Goal: Transaction & Acquisition: Purchase product/service

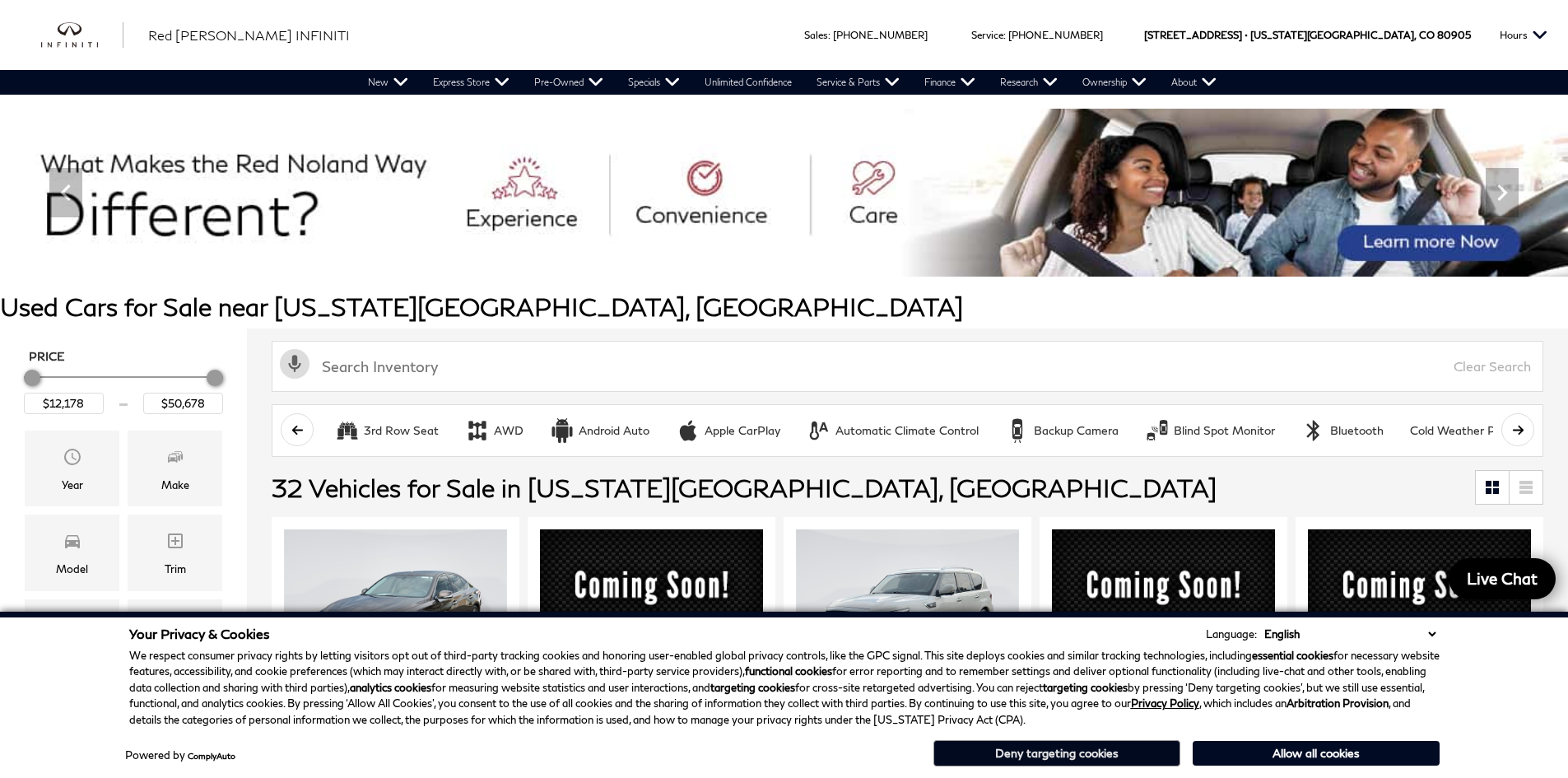
click at [1110, 761] on button "Deny targeting cookies" at bounding box center [1057, 753] width 247 height 26
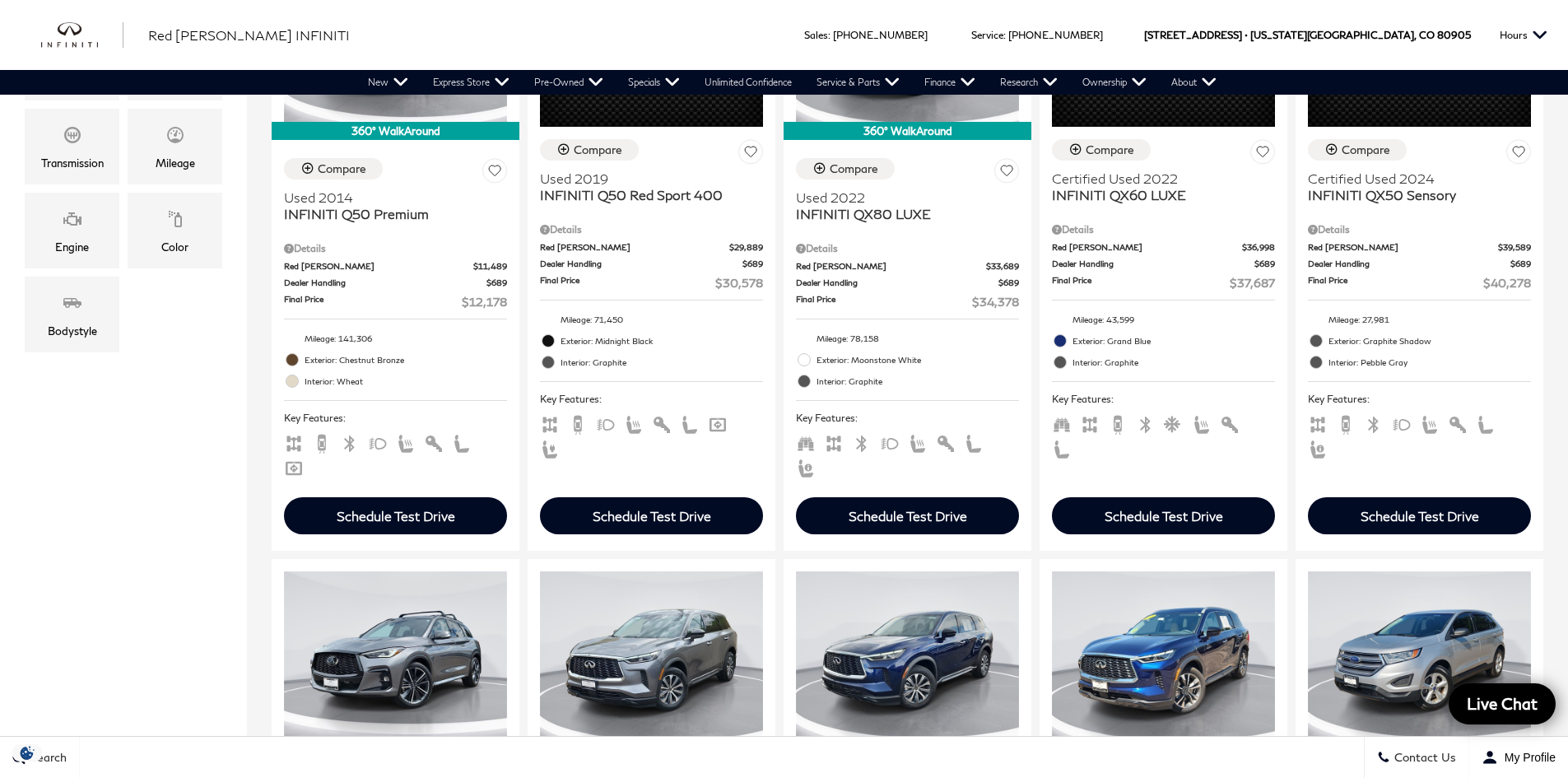
scroll to position [411, 0]
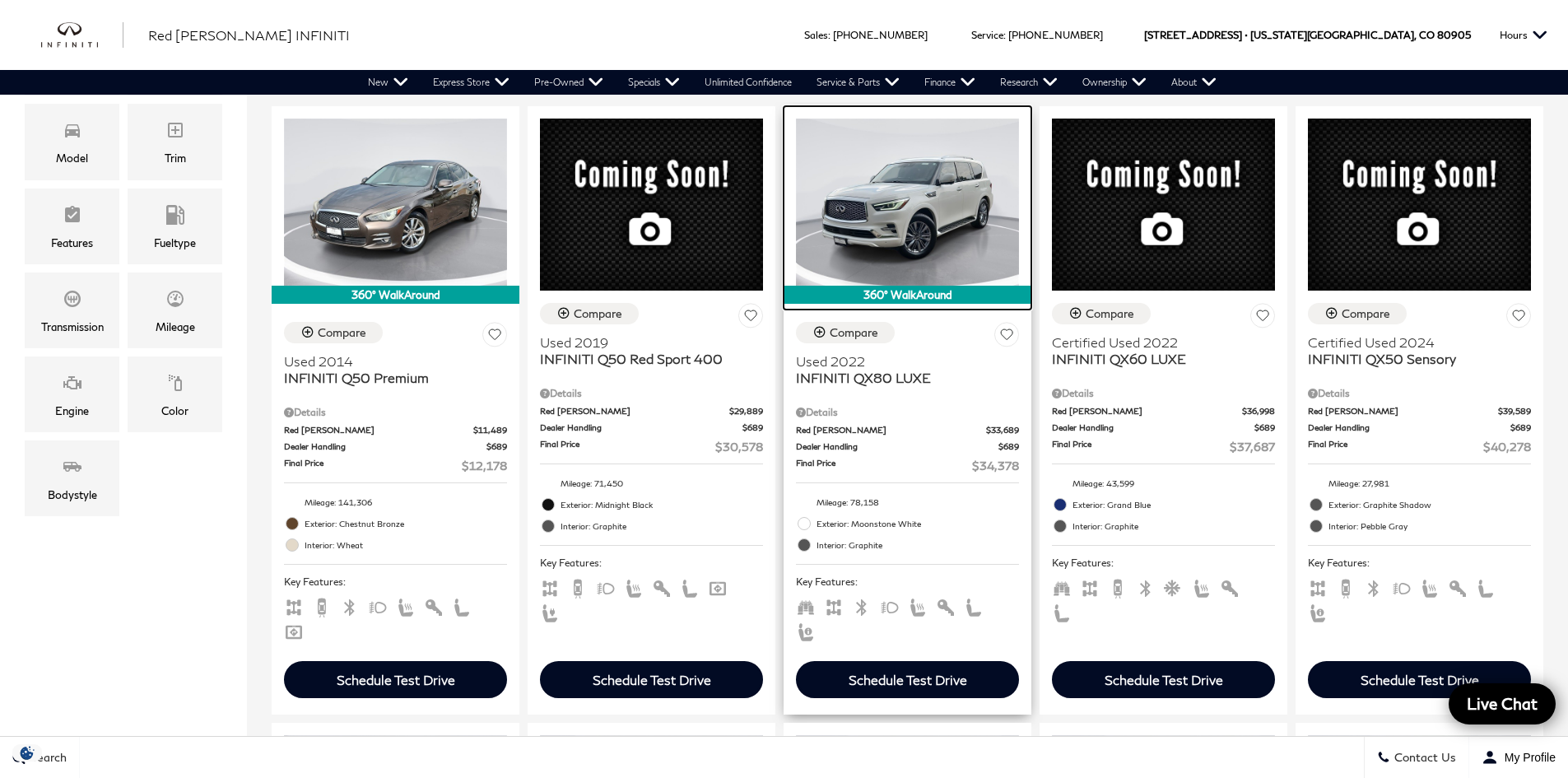
click at [923, 269] on img at bounding box center [908, 202] width 224 height 167
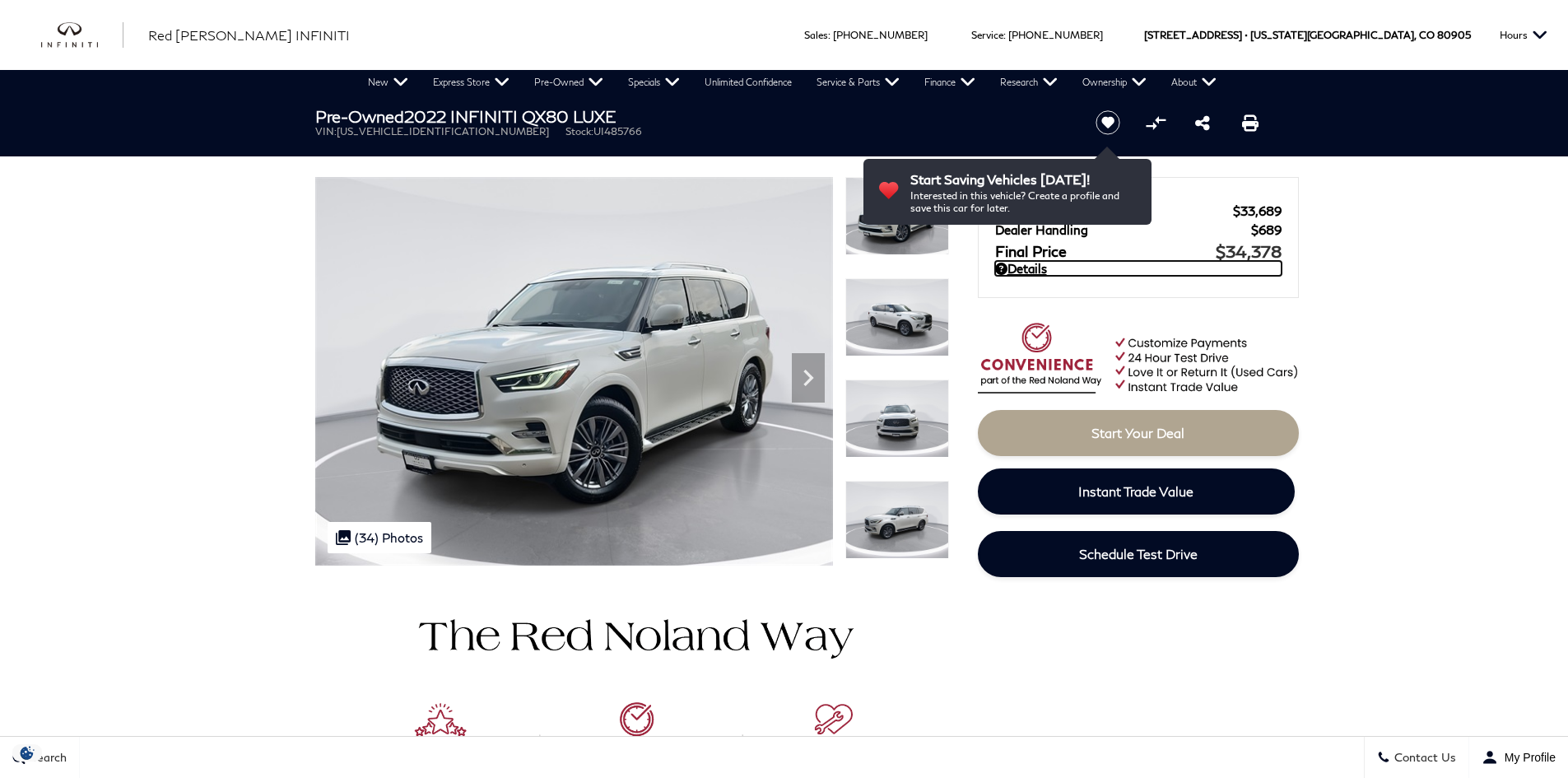
click at [1020, 268] on link "Details" at bounding box center [1138, 268] width 287 height 15
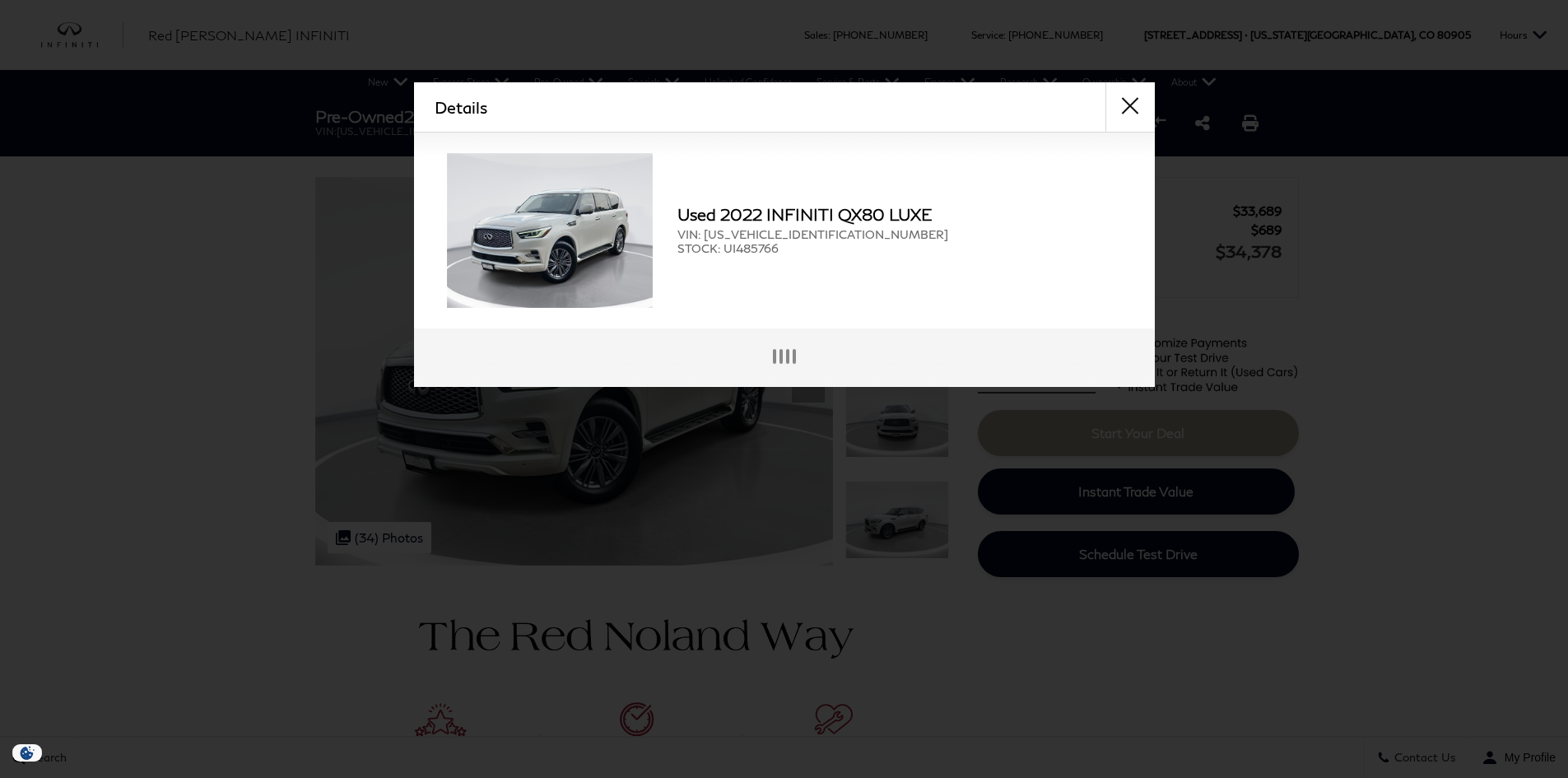
scroll to position [4, 0]
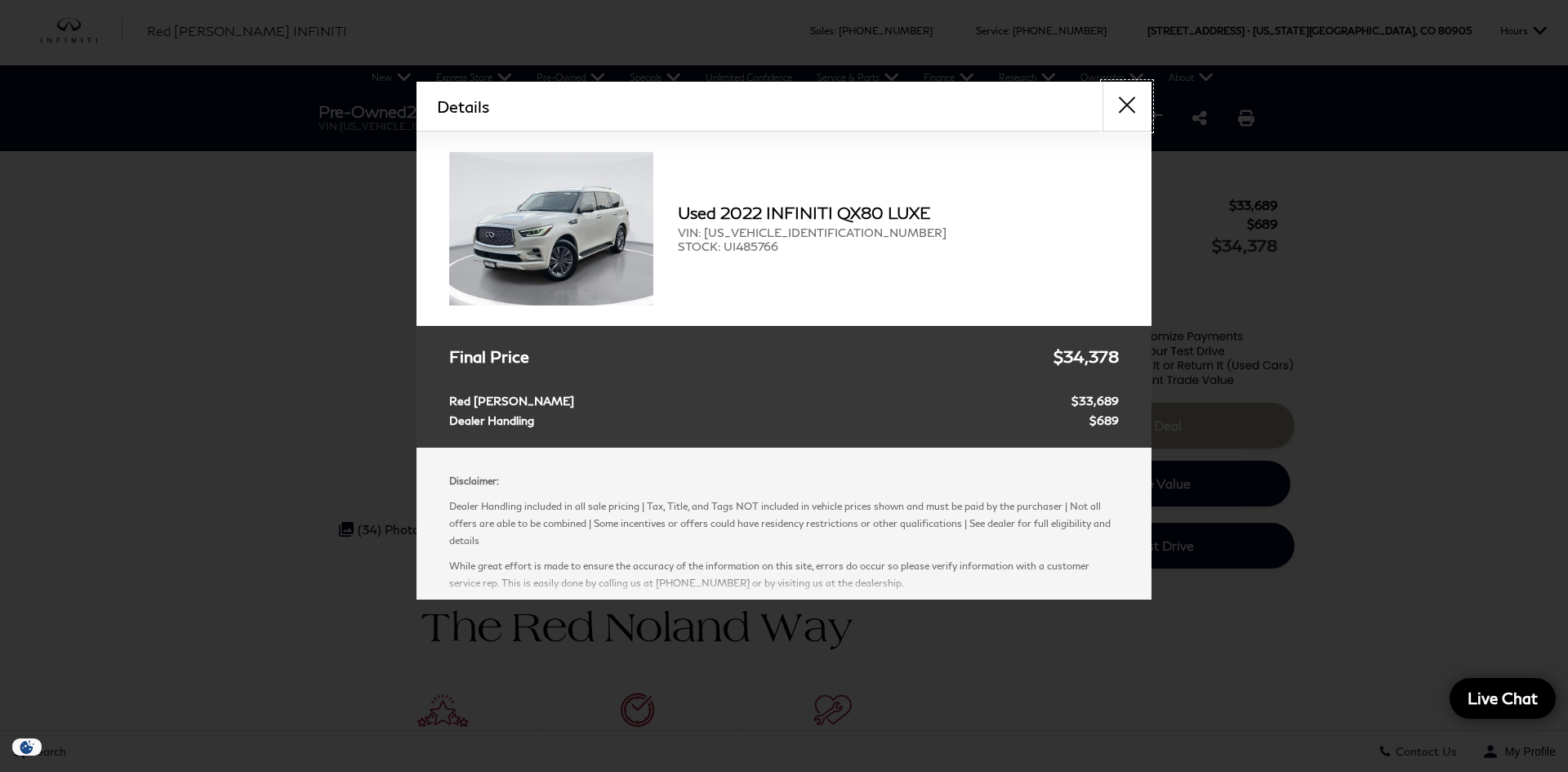
click at [1126, 101] on button "close" at bounding box center [1126, 106] width 49 height 49
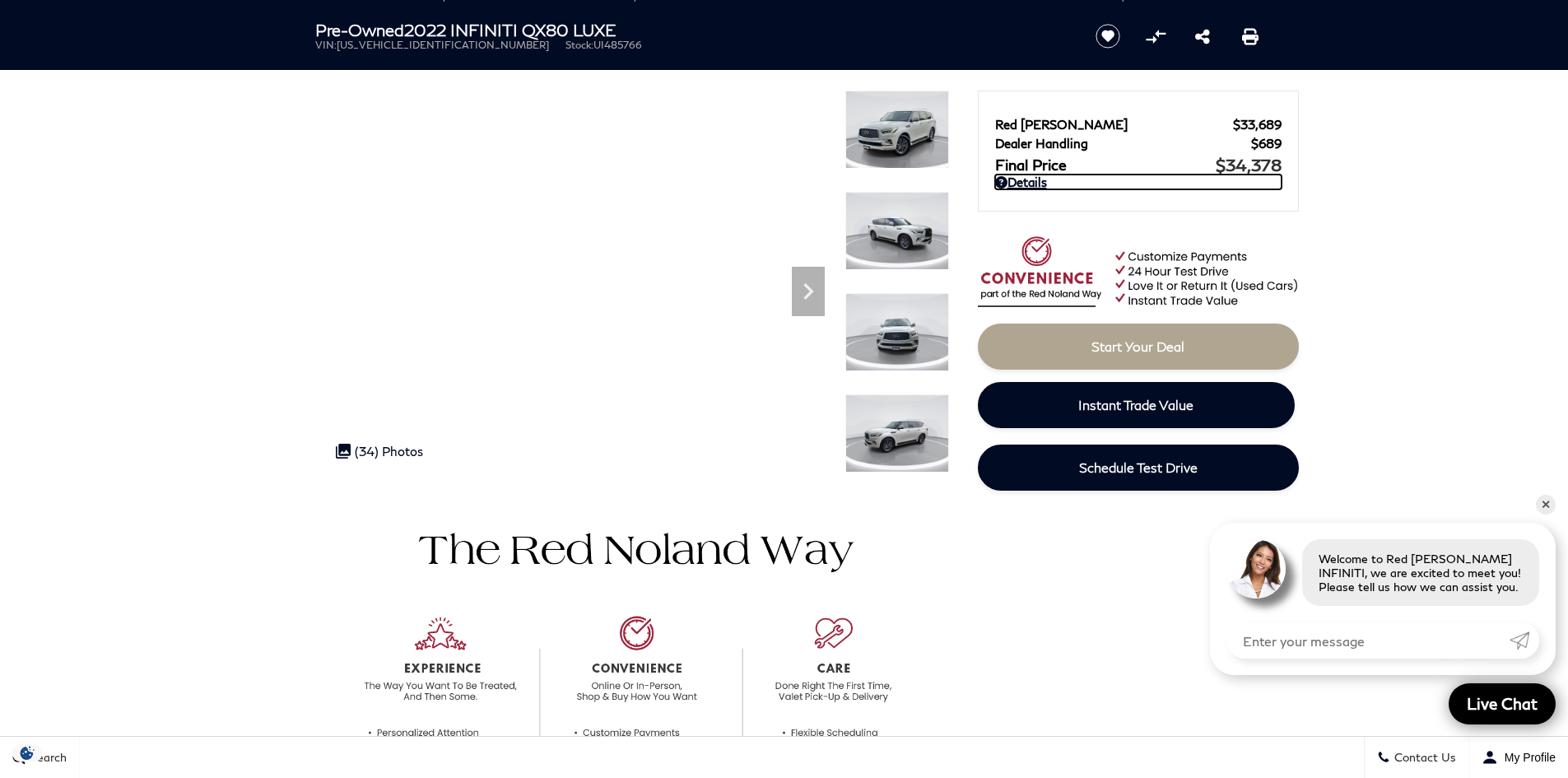
scroll to position [0, 0]
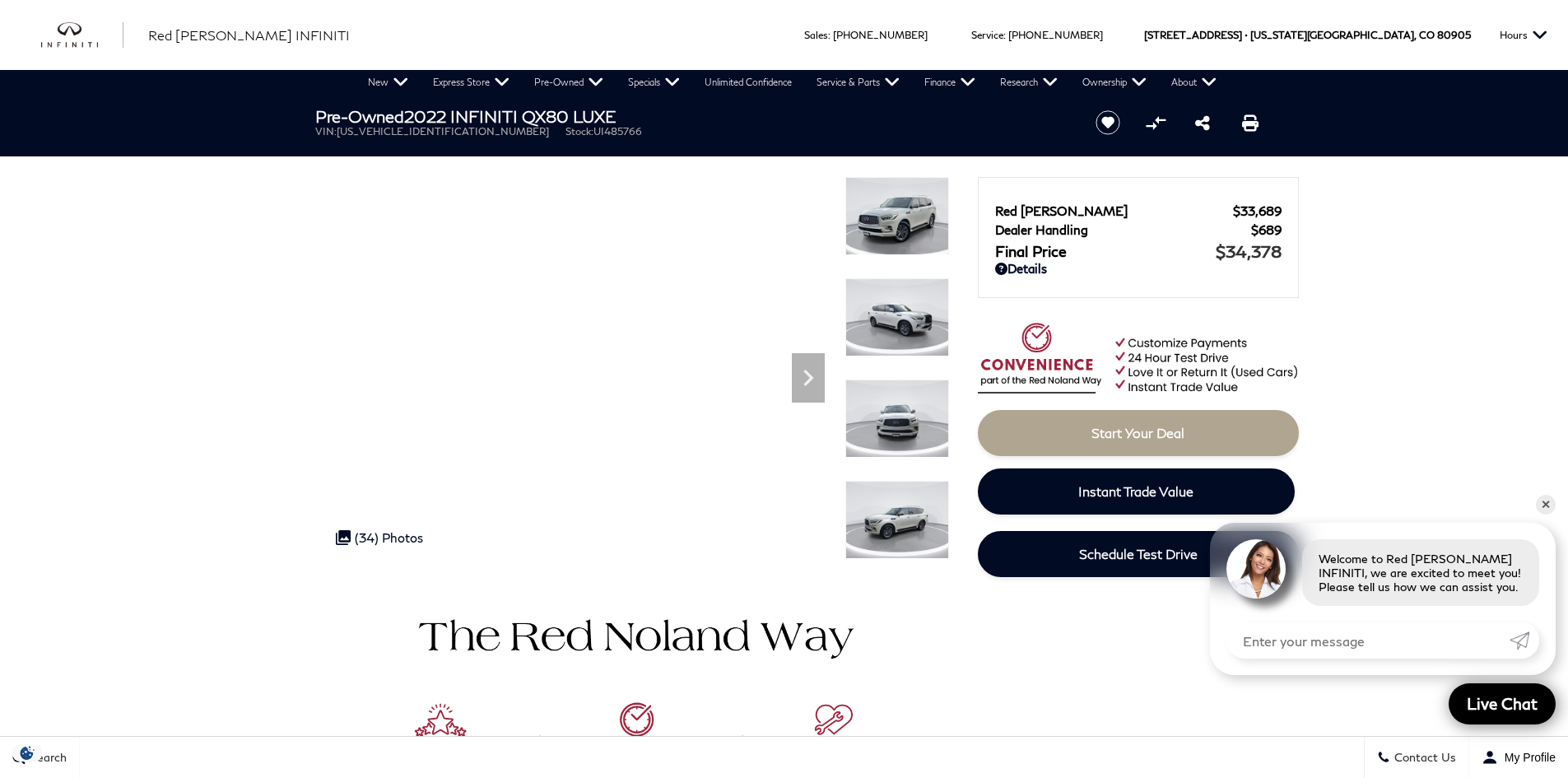
click at [1342, 648] on input "Enter your message" at bounding box center [1368, 640] width 283 height 36
type input "is this available to look at"
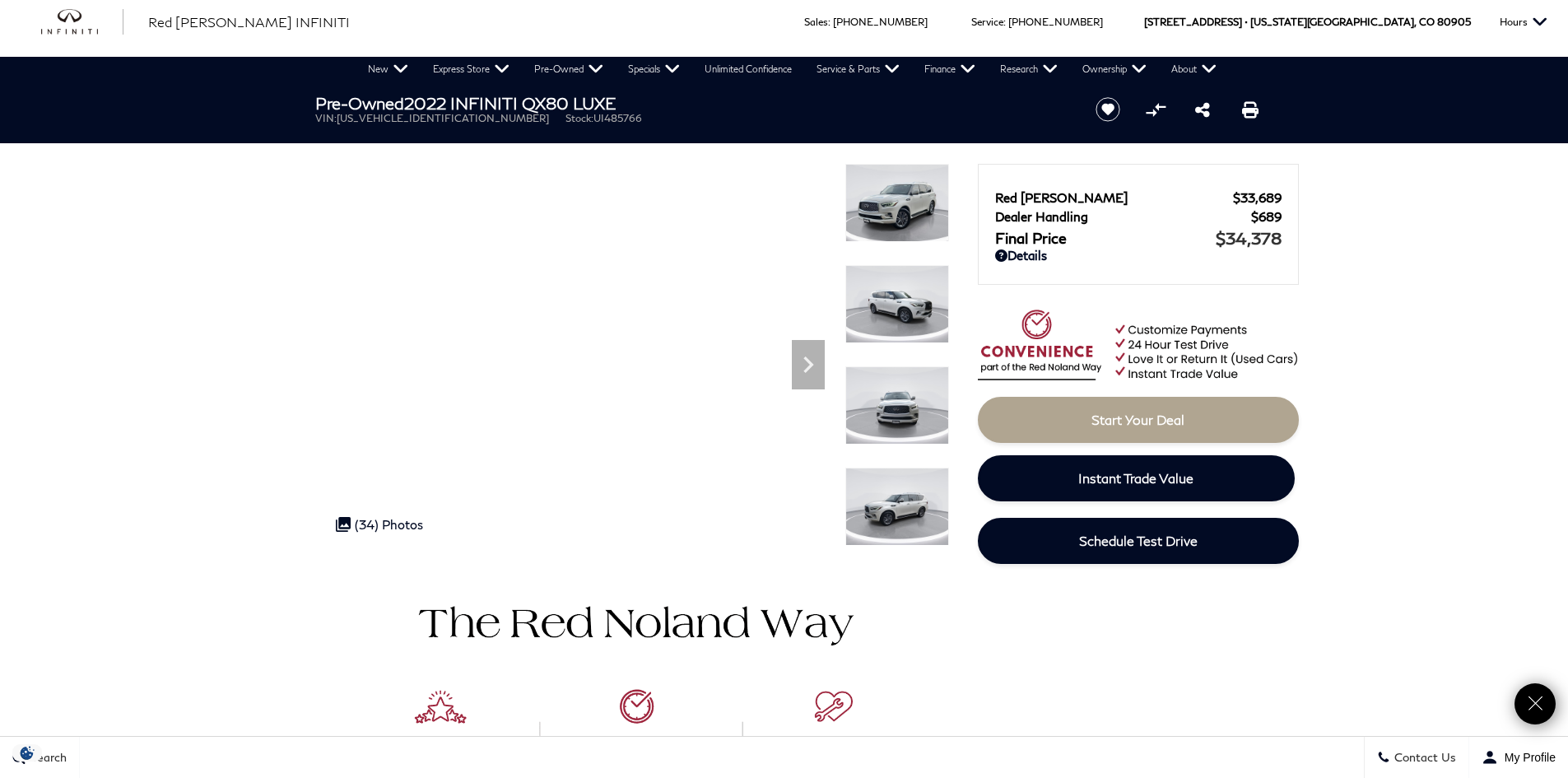
scroll to position [82, 0]
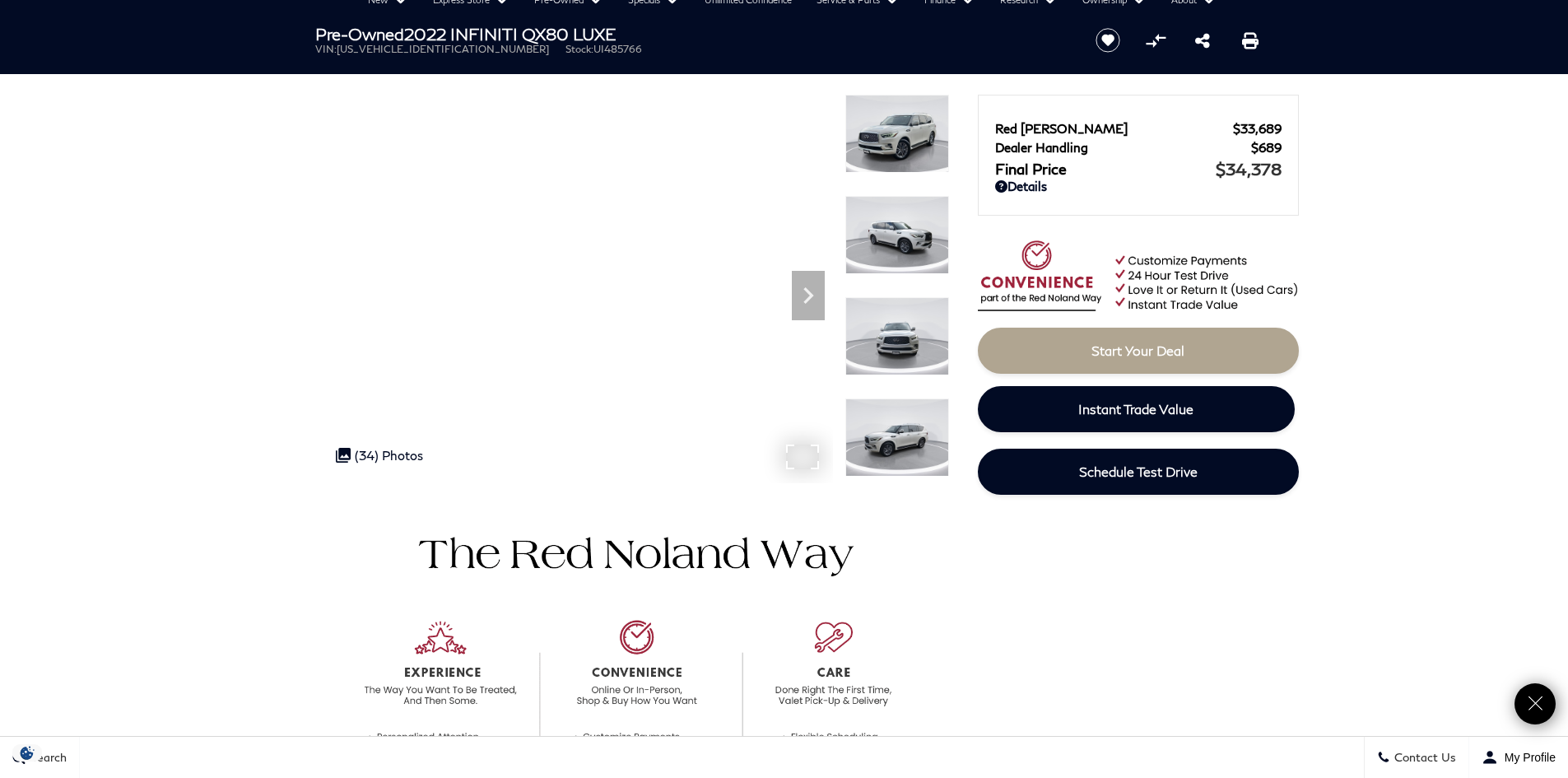
click at [389, 452] on div ".cls-1, .cls-3 { fill: #c50033; } .cls-1 { clip-rule: evenodd; } .cls-2 { clip-…" at bounding box center [379, 455] width 104 height 31
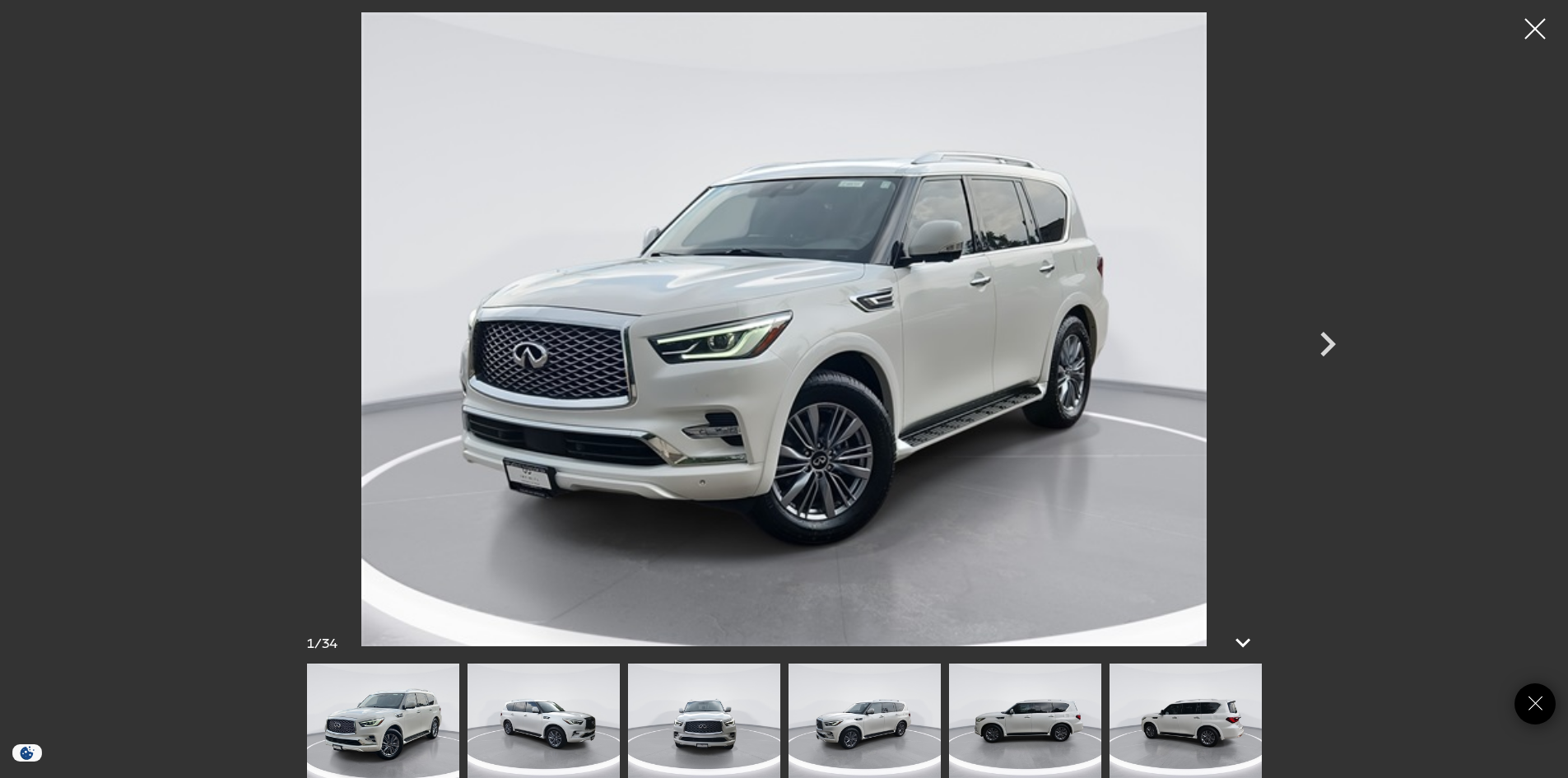
scroll to position [740, 0]
click at [848, 702] on img at bounding box center [865, 721] width 152 height 114
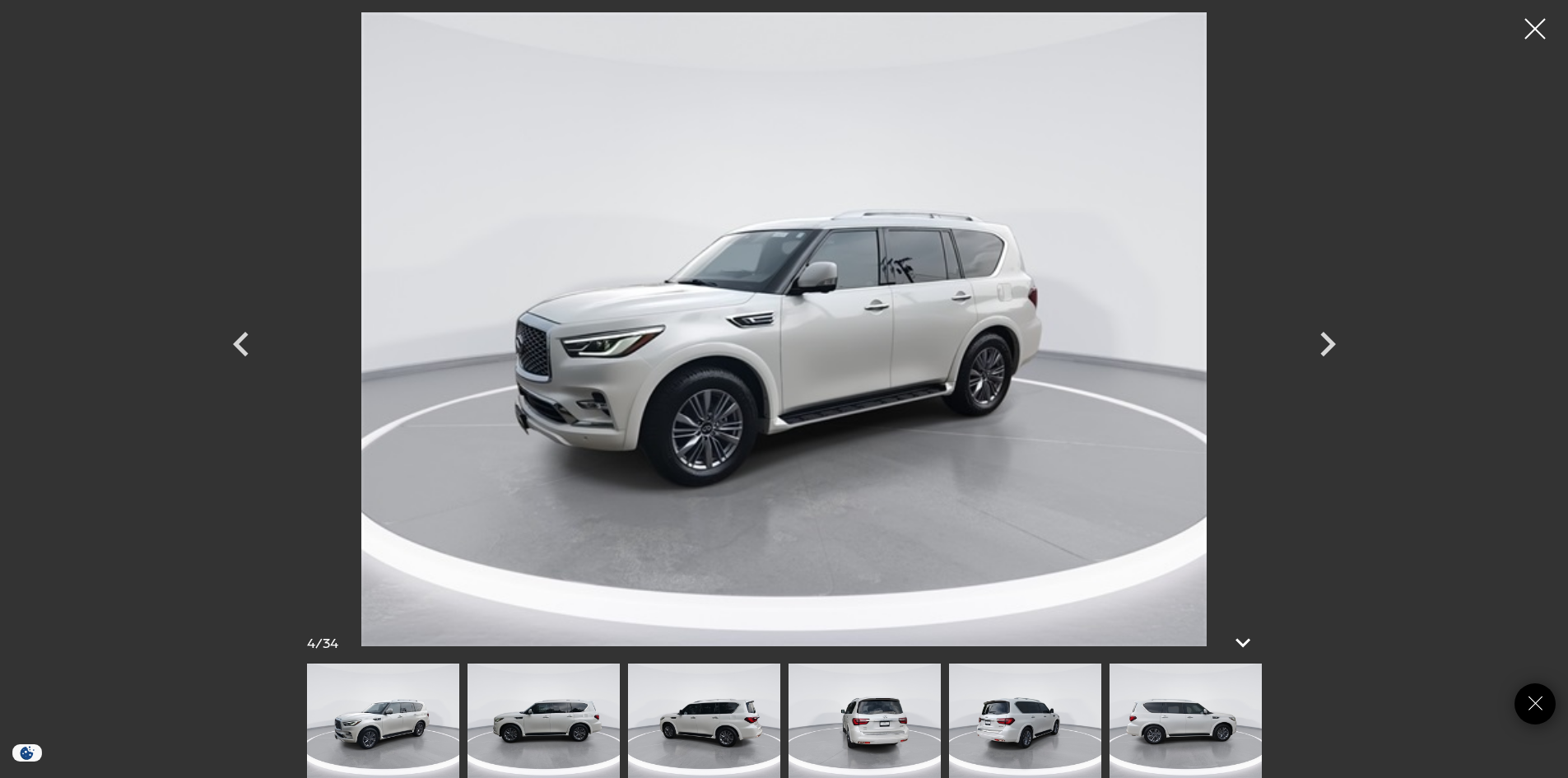
click at [1157, 733] on img at bounding box center [1186, 721] width 152 height 114
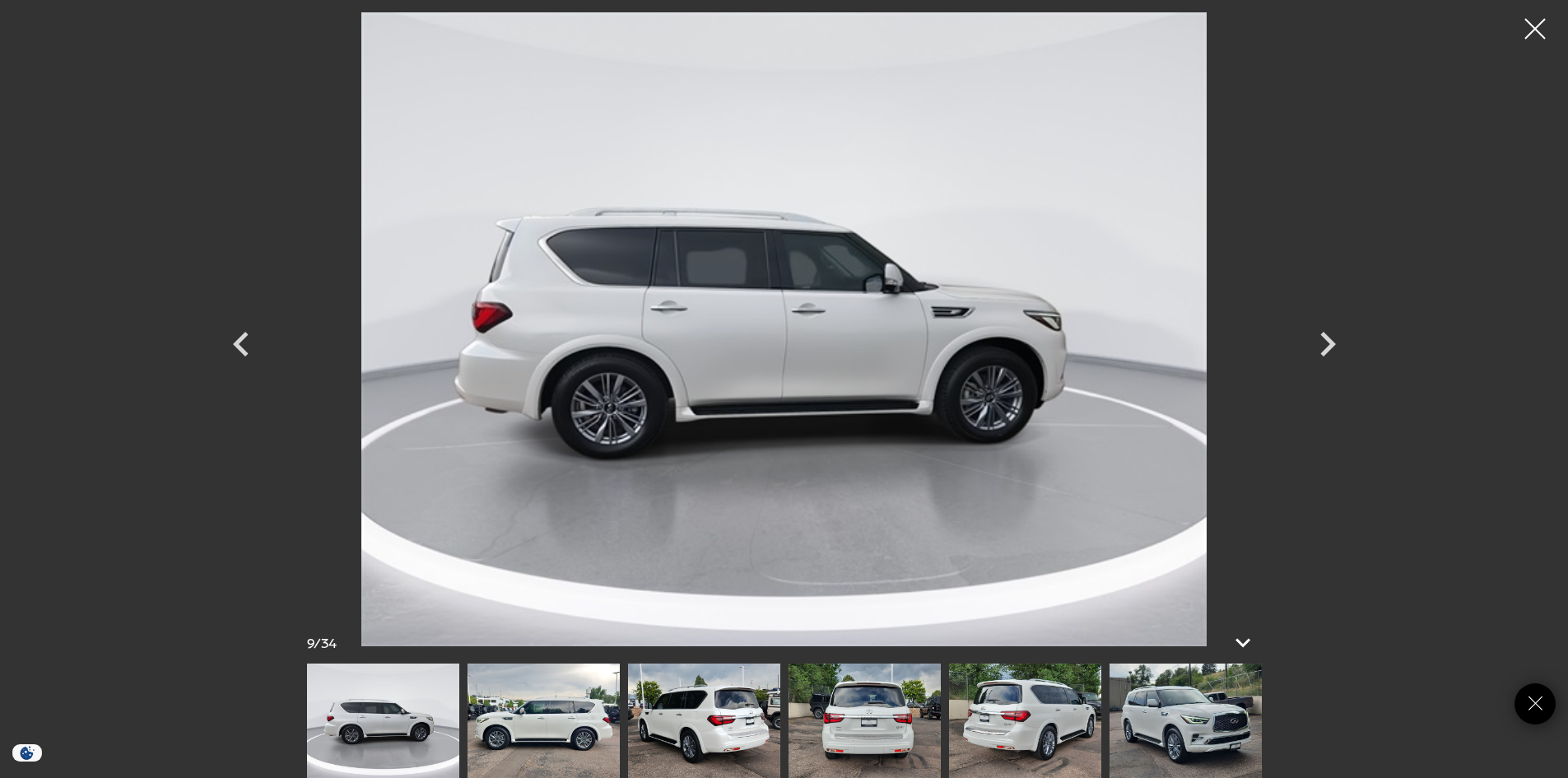
click at [1157, 733] on img at bounding box center [1186, 721] width 152 height 114
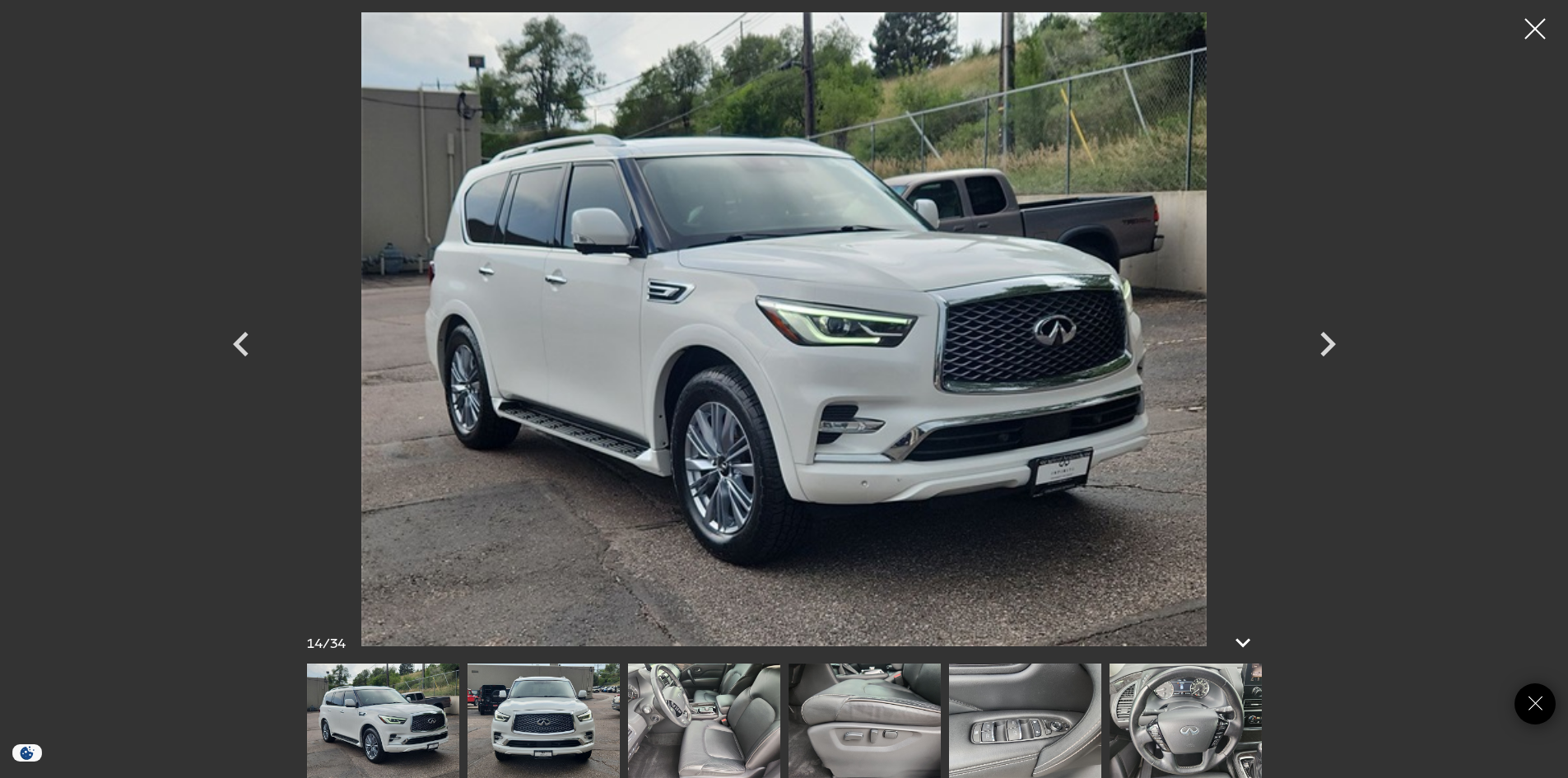
scroll to position [905, 0]
click at [1169, 730] on img at bounding box center [1186, 721] width 152 height 114
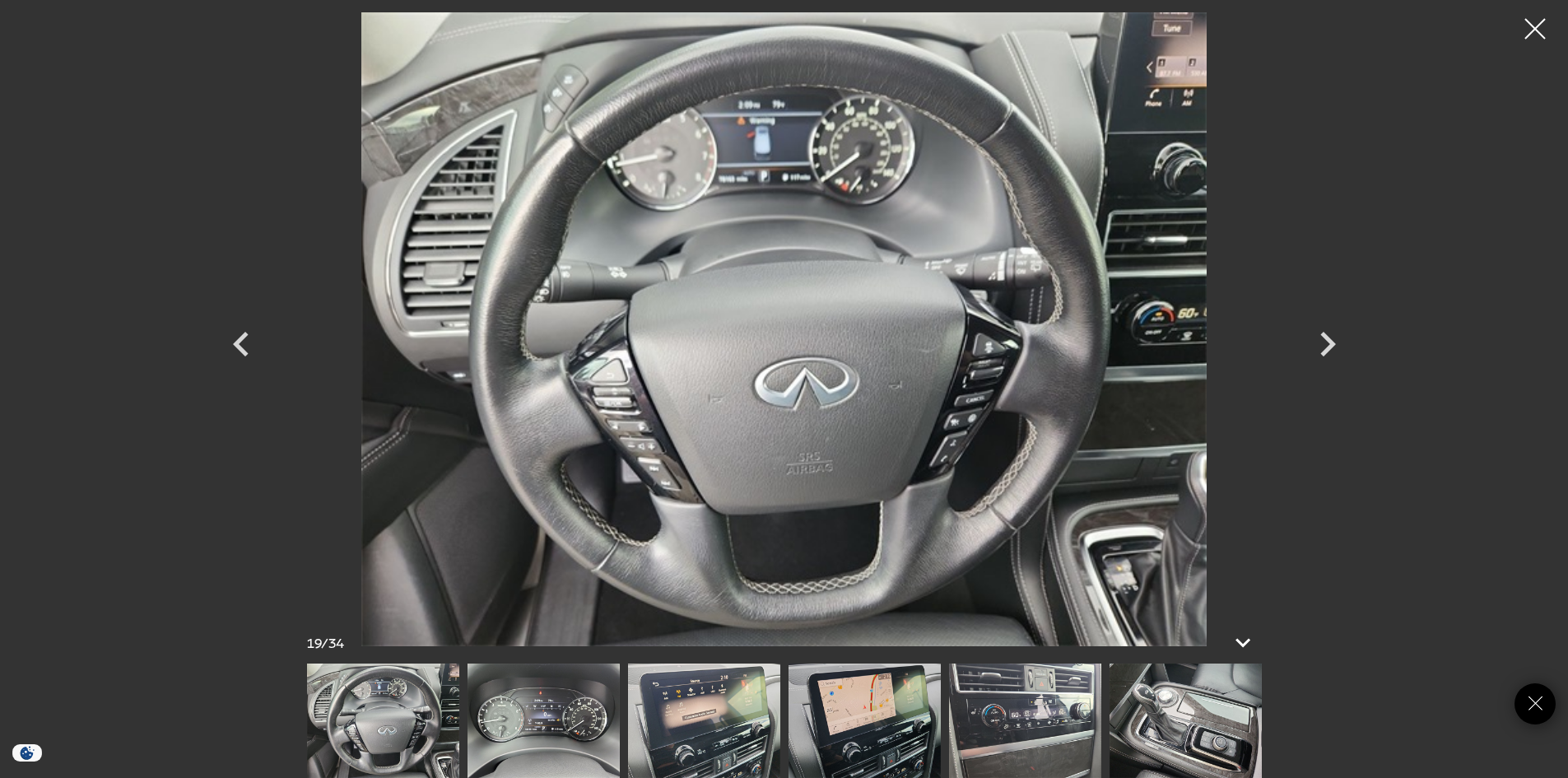
click at [1184, 743] on img at bounding box center [1186, 721] width 152 height 114
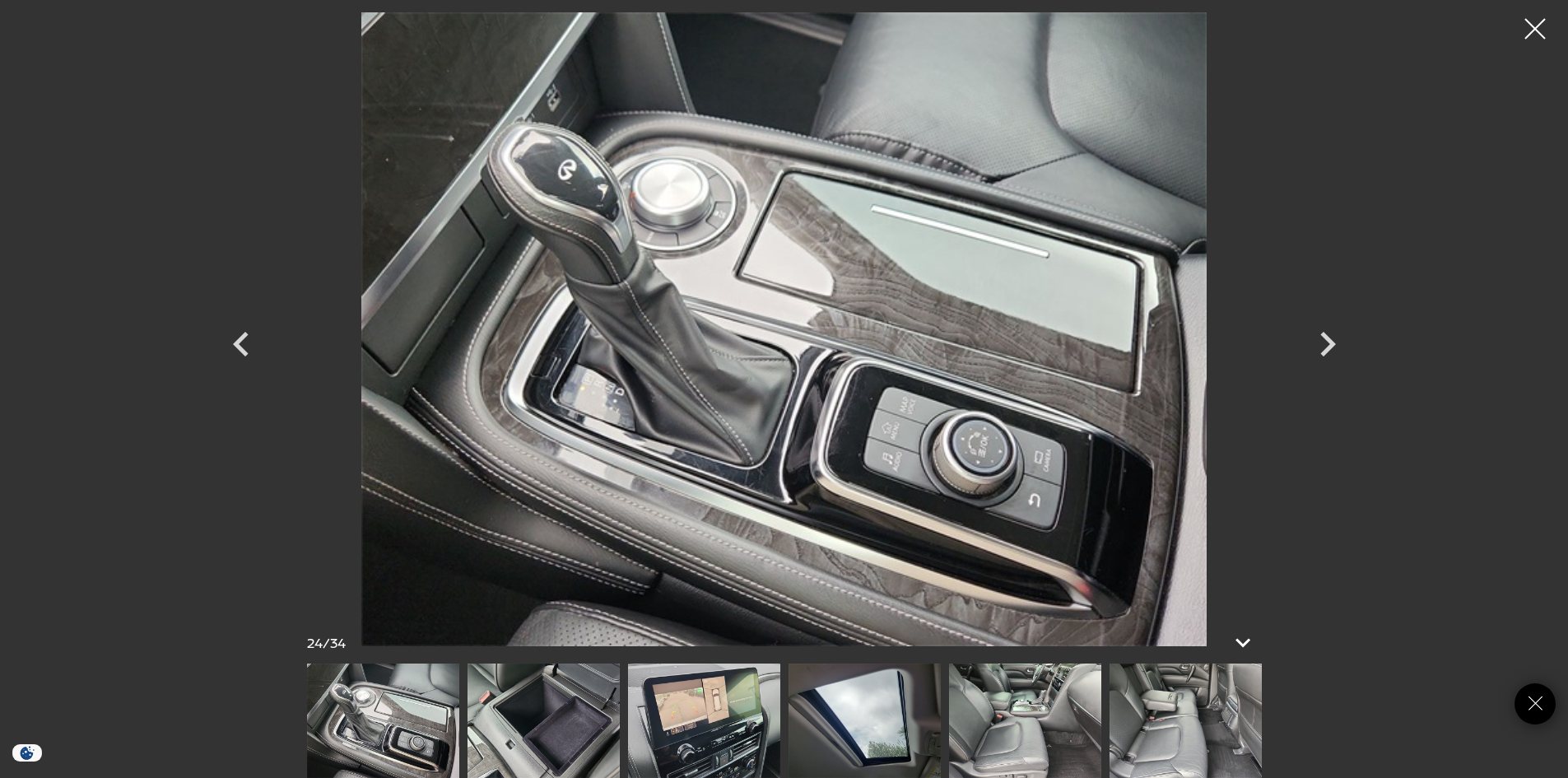
scroll to position [1152, 0]
click at [1183, 740] on img at bounding box center [1186, 721] width 152 height 114
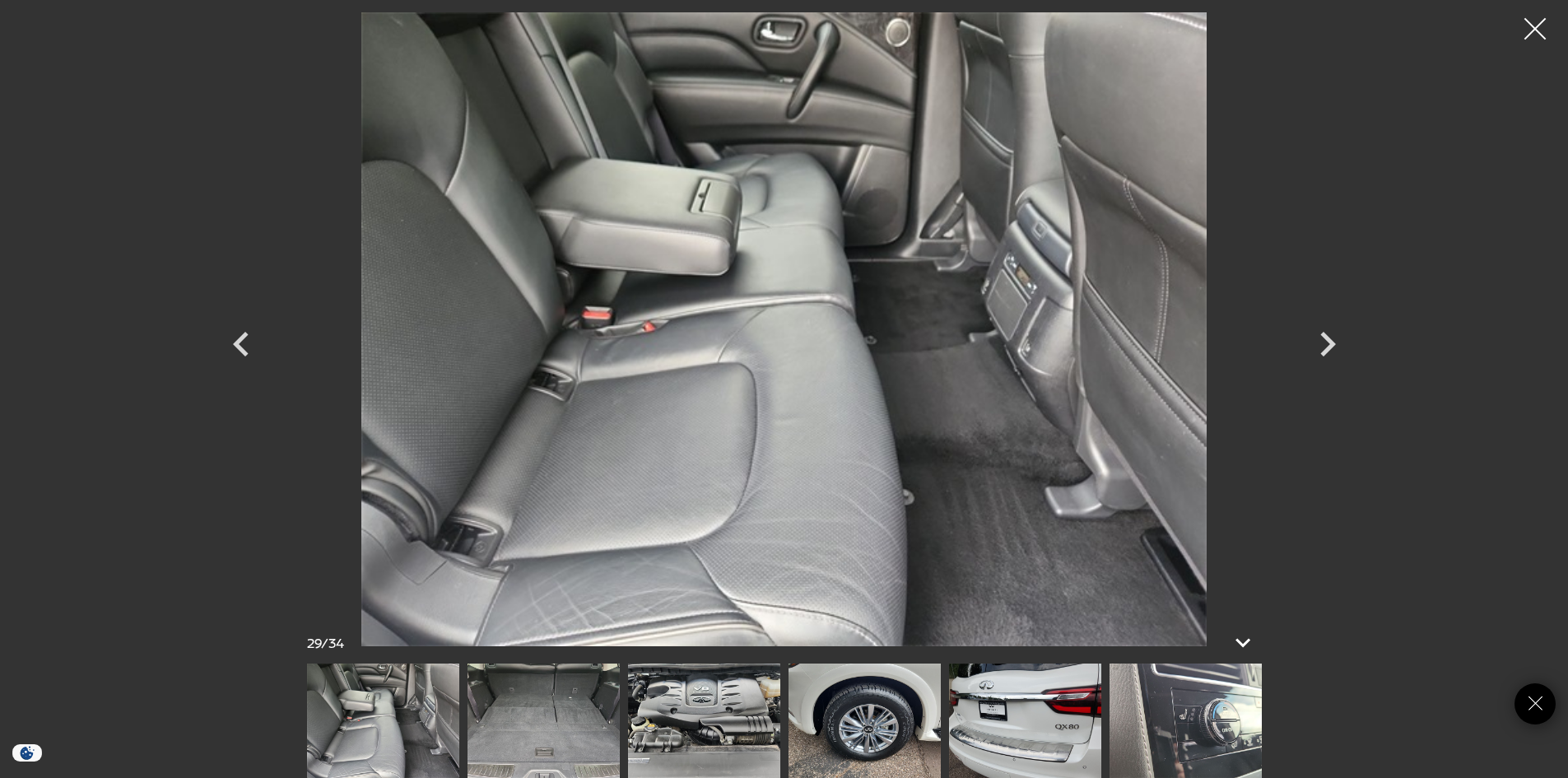
click at [1541, 25] on div at bounding box center [1536, 29] width 43 height 43
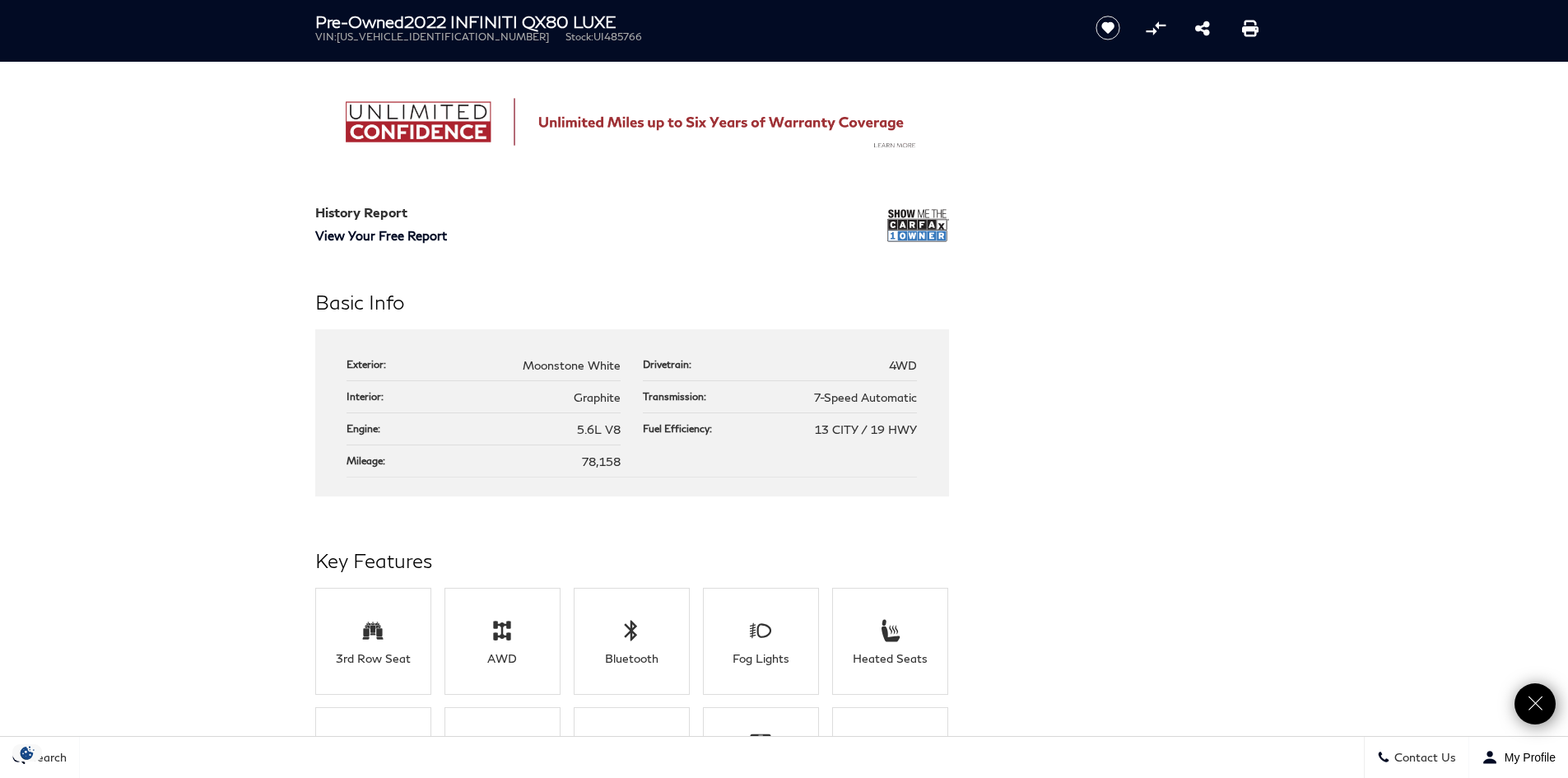
scroll to position [1235, 0]
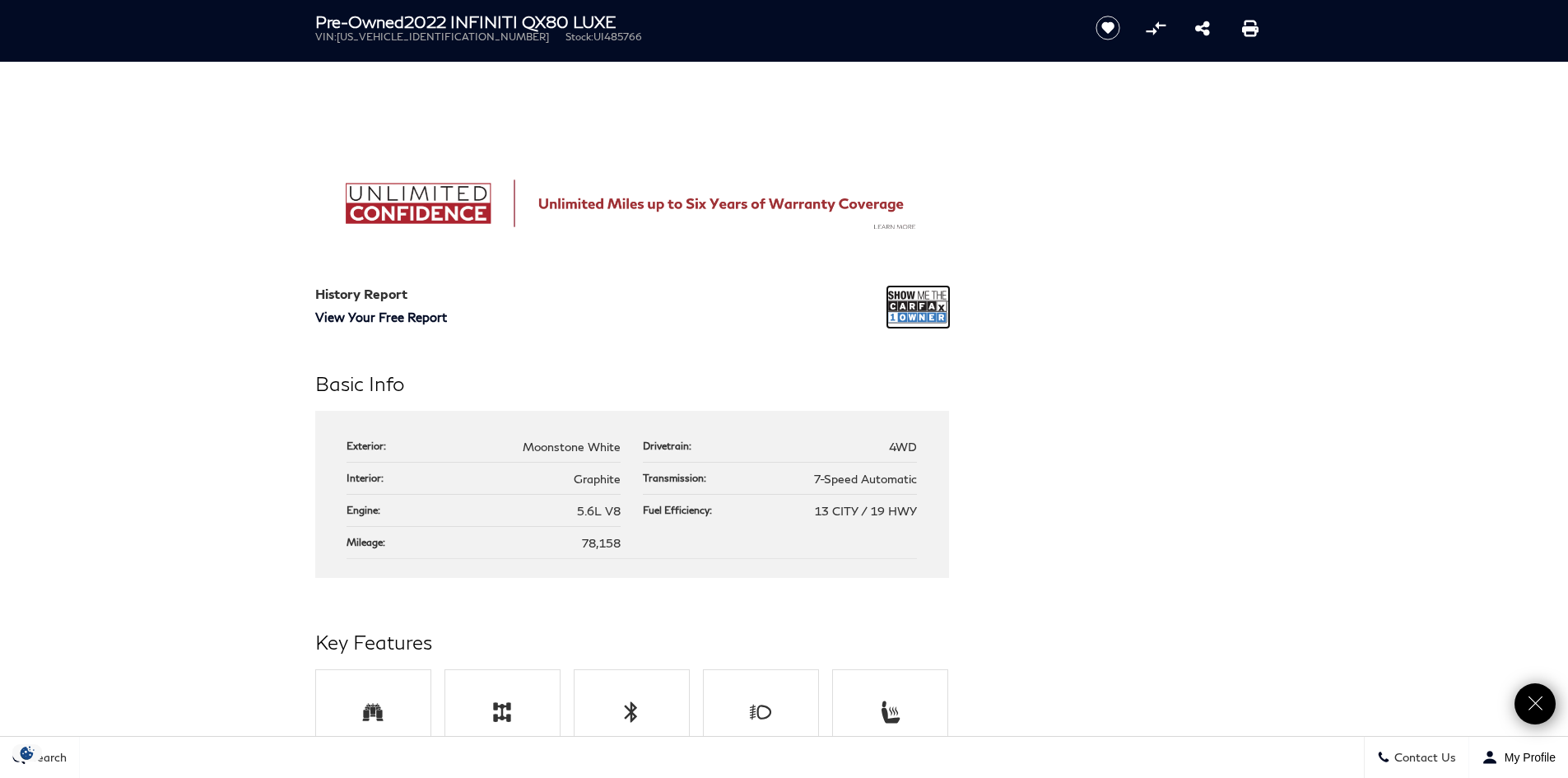
click at [928, 305] on img at bounding box center [917, 308] width 62 height 42
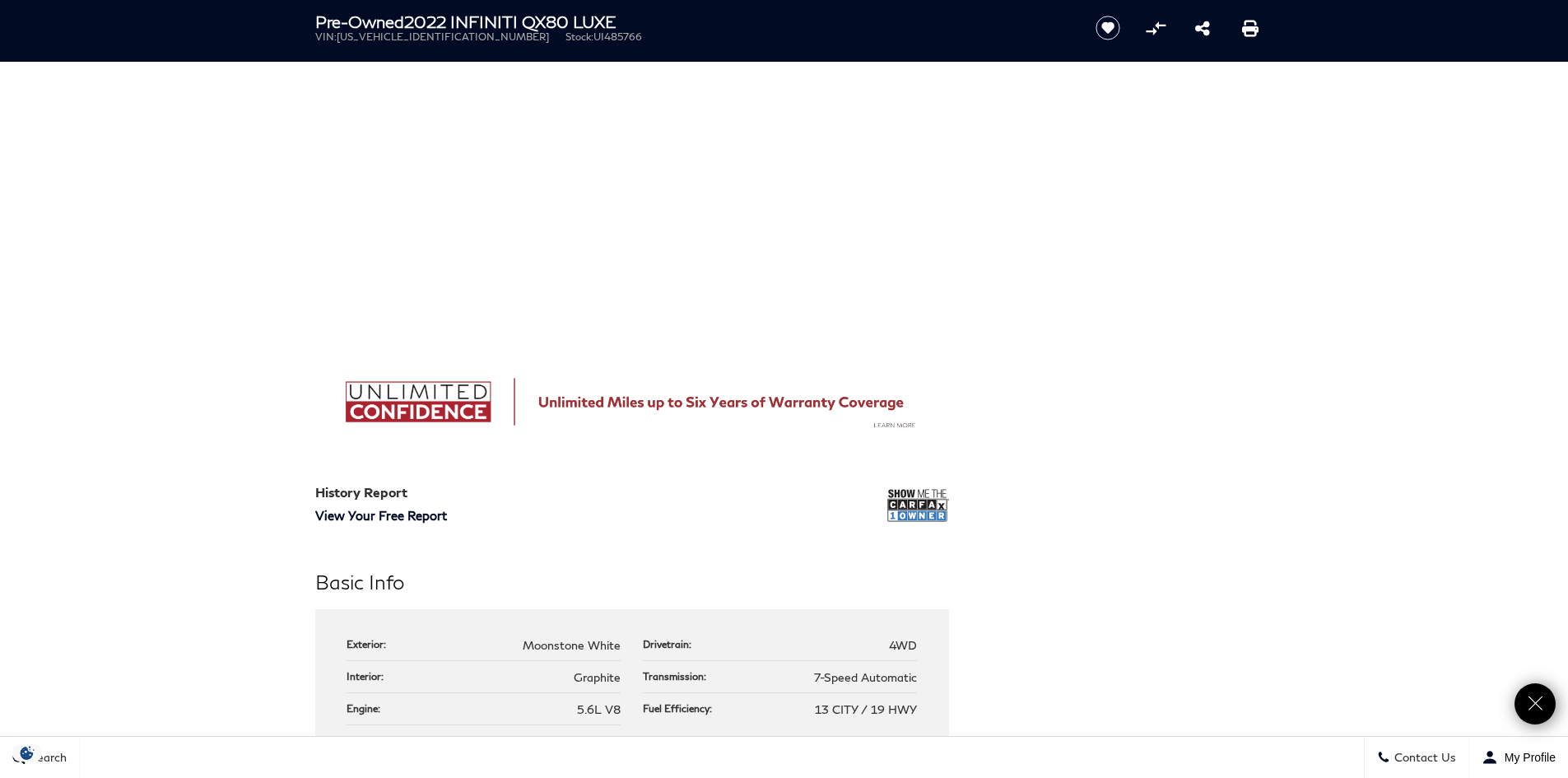
scroll to position [1118, 0]
